Goal: Submit feedback/report problem

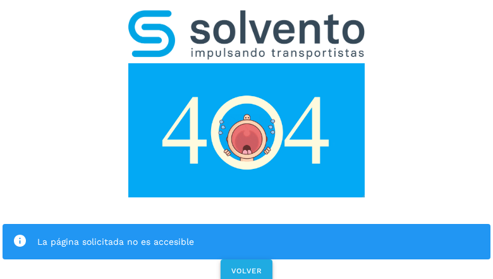
click at [246, 266] on span "VOLVER" at bounding box center [247, 270] width 32 height 9
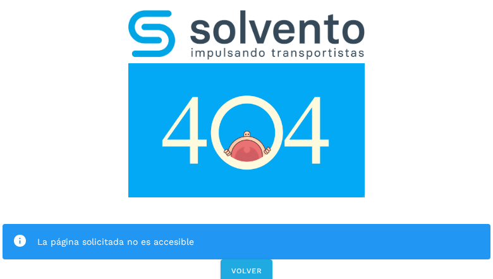
click at [247, 139] on div "La página solicitada no es accesible VOLVER" at bounding box center [246, 142] width 493 height 285
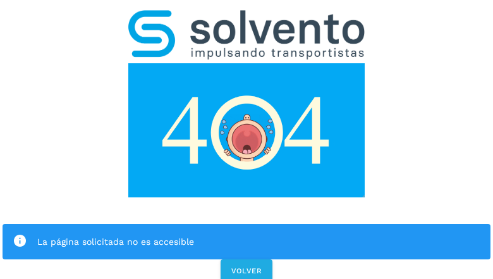
click at [247, 139] on div "La página solicitada no es accesible VOLVER" at bounding box center [246, 142] width 493 height 285
click at [247, 224] on div "La página solicitada no es accesible" at bounding box center [247, 241] width 488 height 35
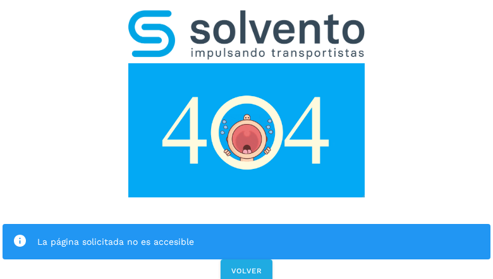
click at [247, 63] on img at bounding box center [246, 130] width 237 height 134
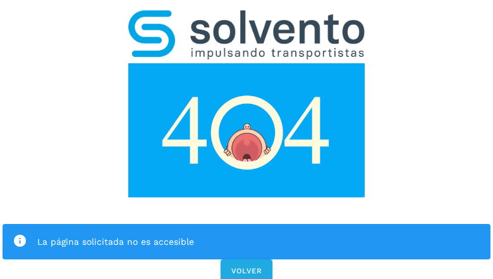
click at [247, 63] on img at bounding box center [246, 130] width 237 height 134
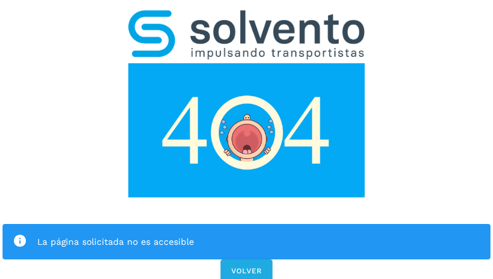
click at [247, 16] on img at bounding box center [246, 34] width 237 height 49
click at [247, 63] on img at bounding box center [246, 130] width 237 height 134
click at [247, 234] on div "La página solicitada no es accesible" at bounding box center [258, 241] width 443 height 15
click at [20, 234] on icon at bounding box center [20, 241] width 15 height 15
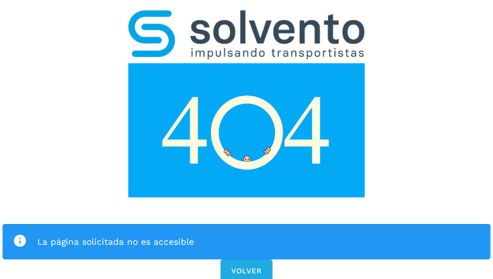
click at [259, 234] on div "La página solicitada no es accesible" at bounding box center [258, 241] width 443 height 15
click at [247, 266] on span "VOLVER" at bounding box center [247, 270] width 32 height 9
click at [246, 266] on span "VOLVER" at bounding box center [247, 270] width 32 height 9
click at [247, 139] on div "La página solicitada no es accesible VOLVER" at bounding box center [246, 142] width 493 height 285
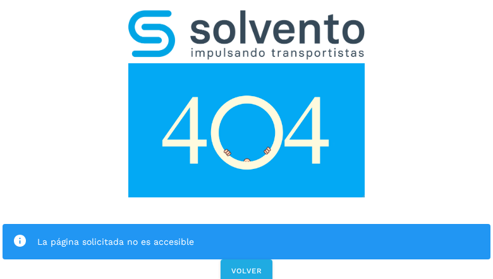
click at [247, 139] on div "La página solicitada no es accesible VOLVER" at bounding box center [246, 142] width 493 height 285
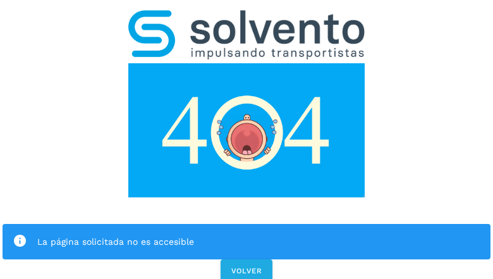
click at [247, 139] on div "La página solicitada no es accesible VOLVER" at bounding box center [246, 142] width 493 height 285
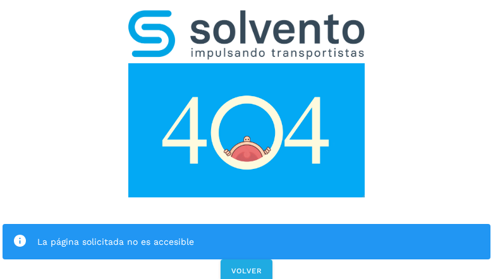
click at [247, 139] on div "La página solicitada no es accesible VOLVER" at bounding box center [246, 142] width 493 height 285
click at [247, 224] on div "La página solicitada no es accesible" at bounding box center [247, 241] width 488 height 35
click at [247, 63] on img at bounding box center [246, 130] width 237 height 134
click at [247, 16] on img at bounding box center [246, 34] width 237 height 49
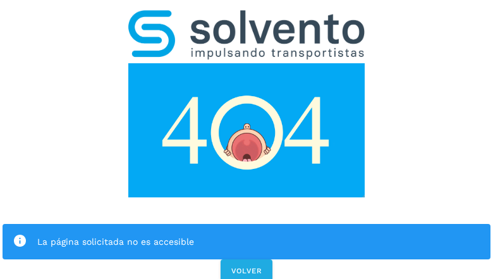
click at [247, 63] on img at bounding box center [246, 130] width 237 height 134
click at [247, 234] on div "La página solicitada no es accesible" at bounding box center [258, 241] width 443 height 15
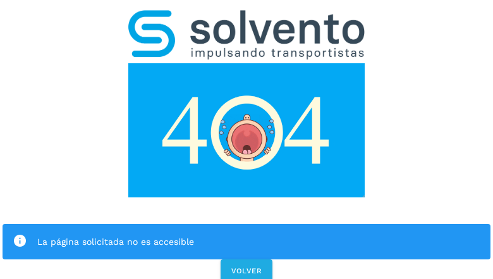
click at [20, 234] on icon at bounding box center [20, 241] width 15 height 15
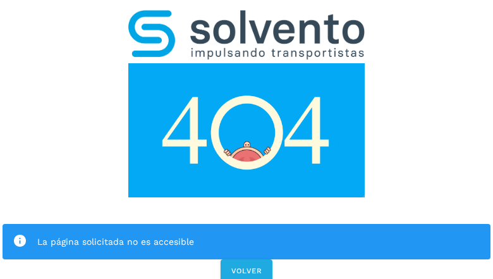
click at [259, 234] on div "La página solicitada no es accesible" at bounding box center [258, 241] width 443 height 15
click at [247, 266] on span "VOLVER" at bounding box center [247, 270] width 32 height 9
click at [246, 266] on span "VOLVER" at bounding box center [247, 270] width 32 height 9
click at [247, 139] on div "La página solicitada no es accesible VOLVER" at bounding box center [246, 142] width 493 height 285
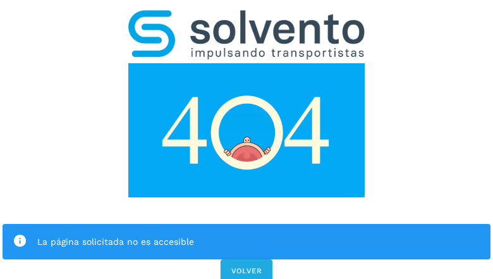
click at [247, 139] on div "La página solicitada no es accesible VOLVER" at bounding box center [246, 142] width 493 height 285
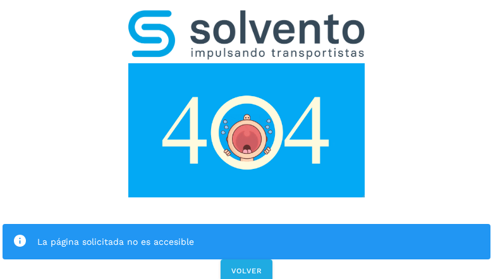
click at [247, 139] on div "La página solicitada no es accesible VOLVER" at bounding box center [246, 142] width 493 height 285
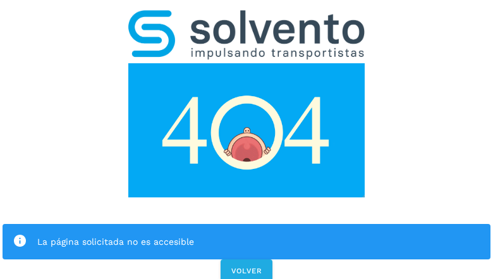
click at [247, 224] on div "La página solicitada no es accesible" at bounding box center [247, 241] width 488 height 35
click at [247, 63] on img at bounding box center [246, 130] width 237 height 134
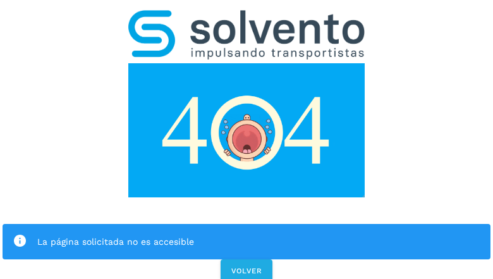
click at [247, 16] on img at bounding box center [246, 34] width 237 height 49
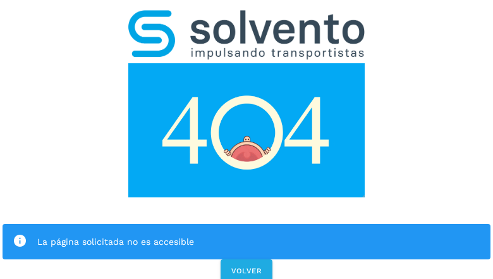
click at [247, 63] on img at bounding box center [246, 130] width 237 height 134
click at [247, 234] on div "La página solicitada no es accesible" at bounding box center [258, 241] width 443 height 15
click at [20, 234] on icon at bounding box center [20, 241] width 15 height 15
click at [259, 234] on div "La página solicitada no es accesible" at bounding box center [258, 241] width 443 height 15
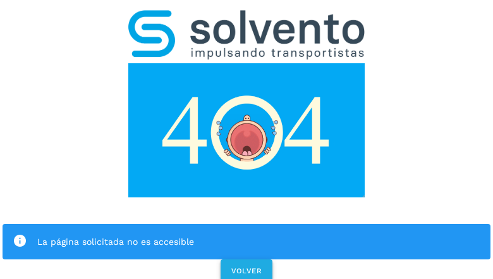
click at [247, 266] on span "VOLVER" at bounding box center [247, 270] width 32 height 9
